Goal: Task Accomplishment & Management: Use online tool/utility

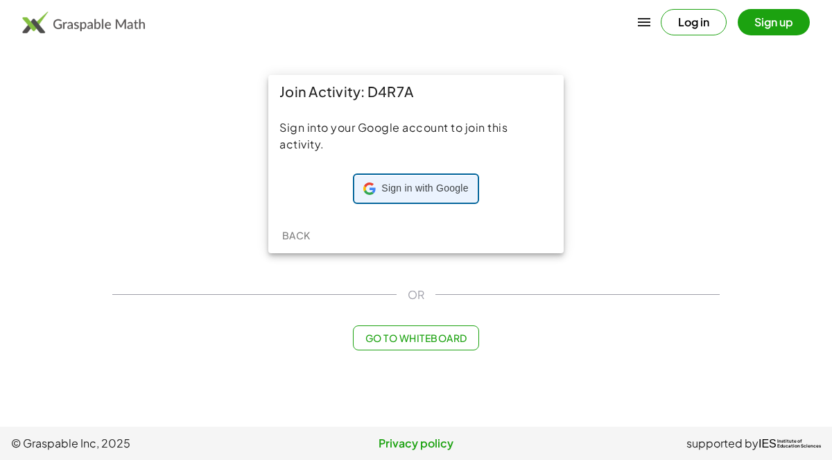
click at [412, 188] on span "Sign in with Google" at bounding box center [424, 189] width 87 height 14
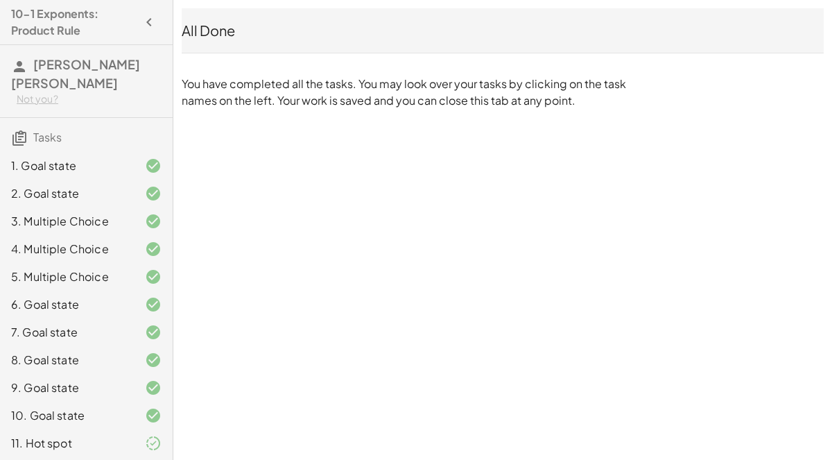
scroll to position [12, 0]
